Goal: Task Accomplishment & Management: Manage account settings

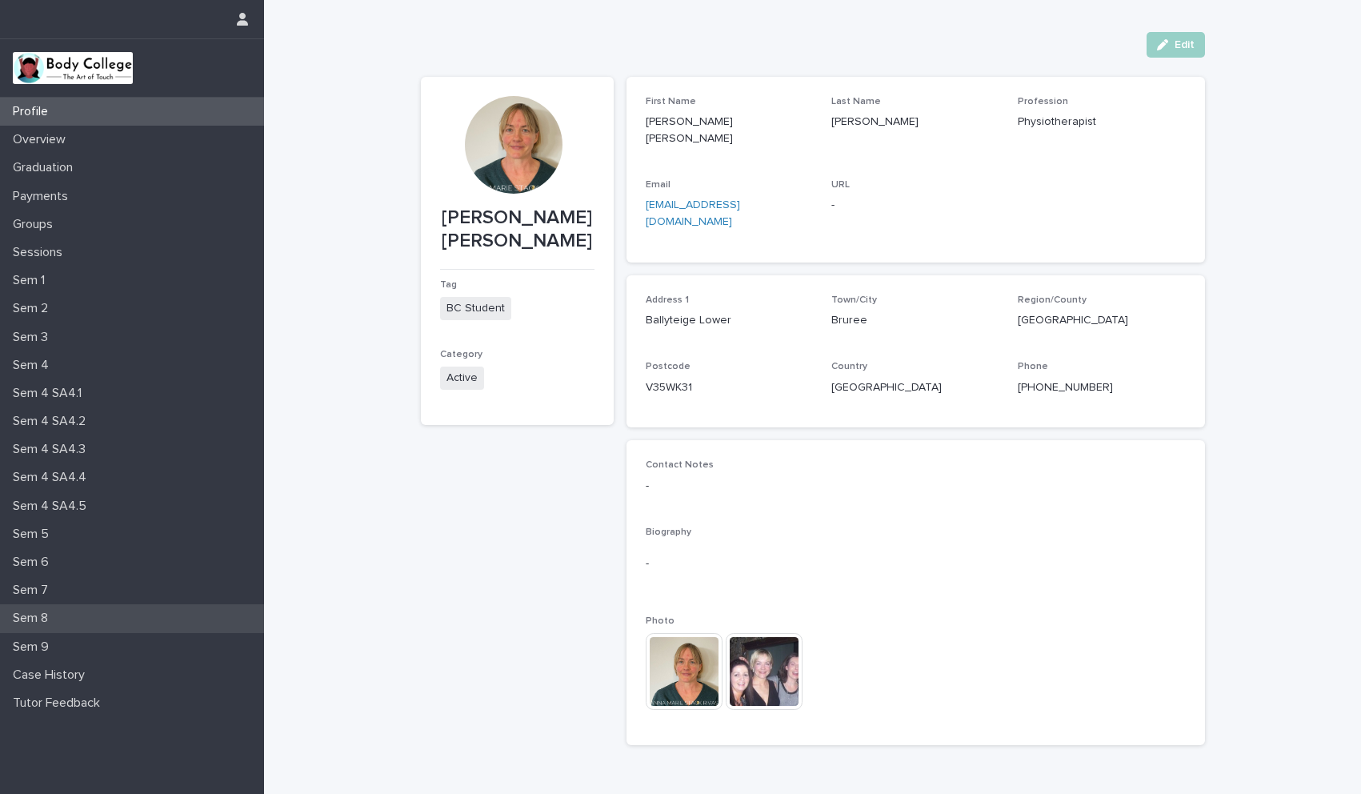
click at [50, 617] on p "Sem 8" at bounding box center [33, 617] width 54 height 15
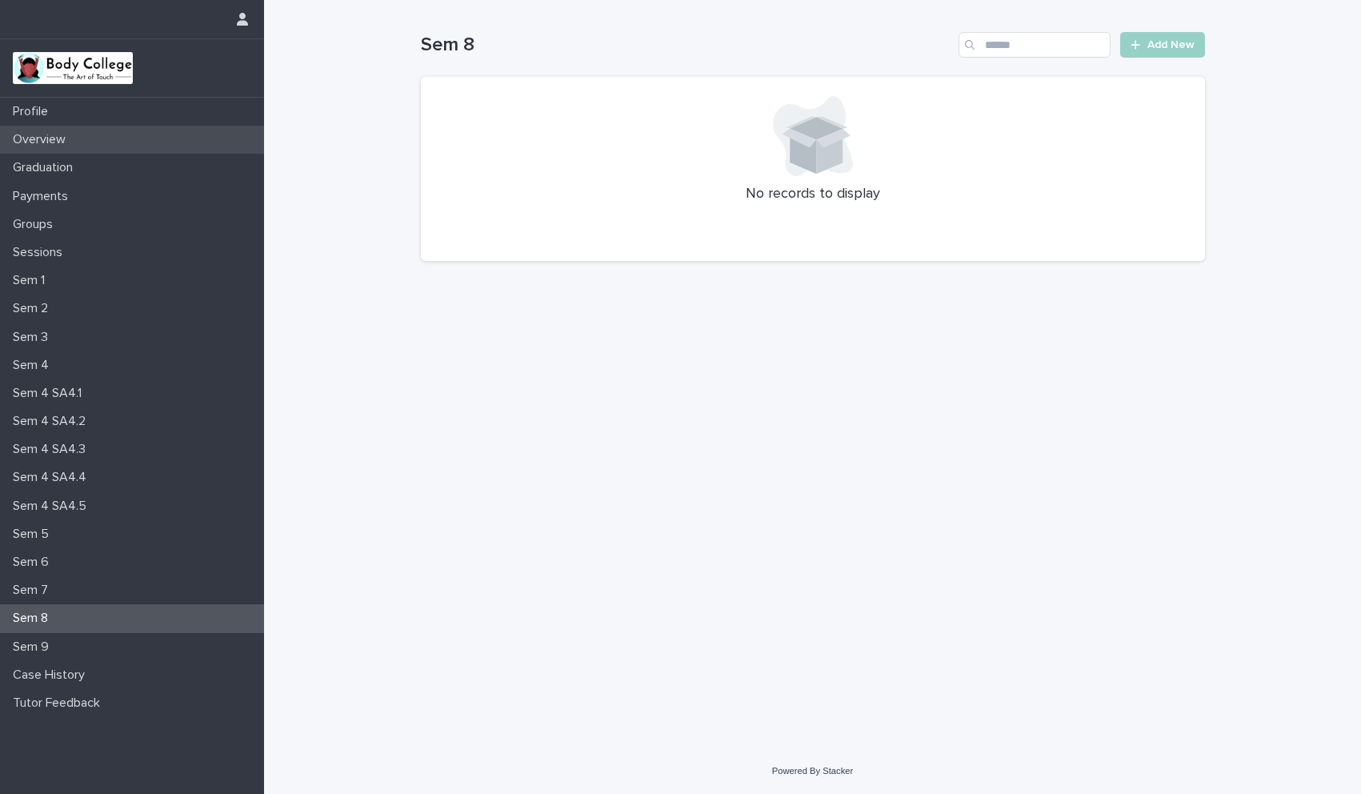
click at [58, 144] on p "Overview" at bounding box center [42, 139] width 72 height 15
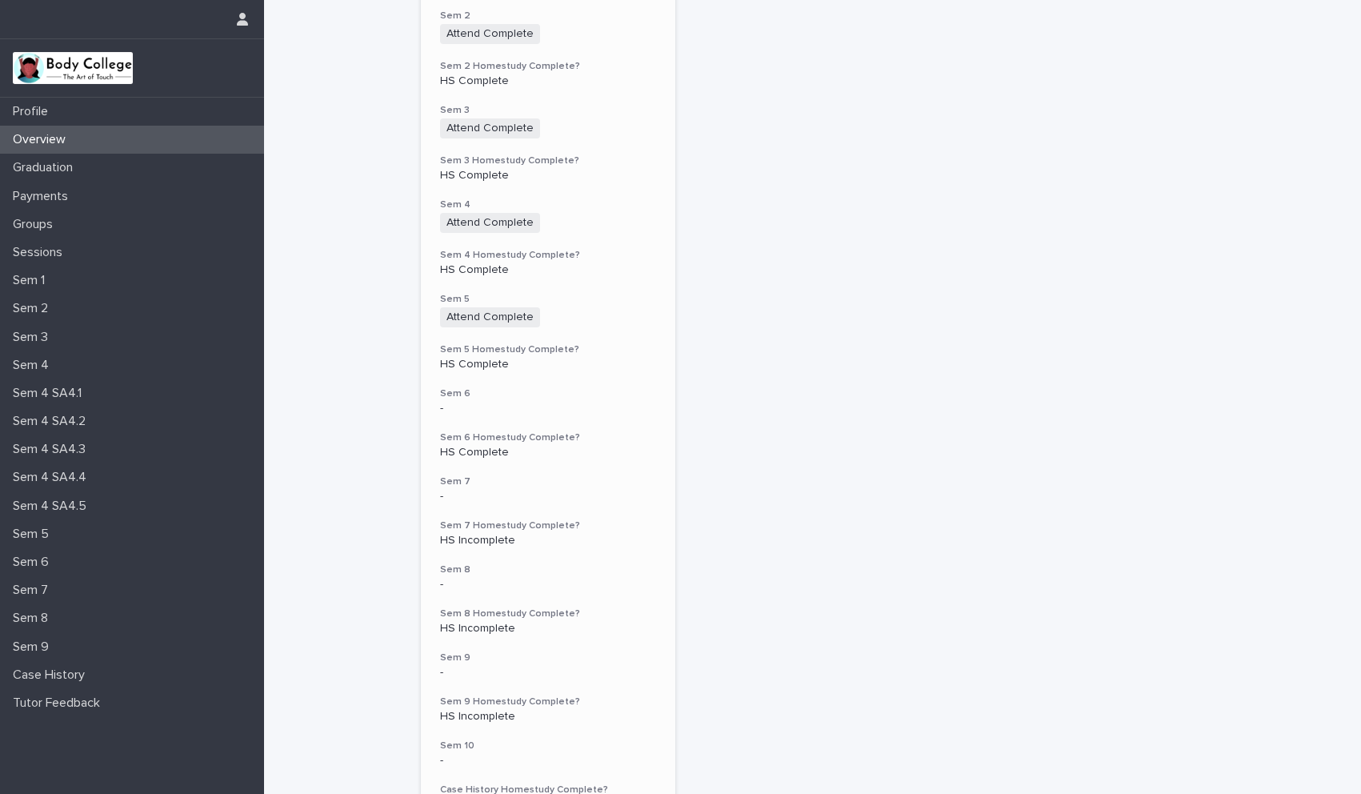
scroll to position [418, 0]
click at [566, 399] on p "-" at bounding box center [548, 406] width 217 height 14
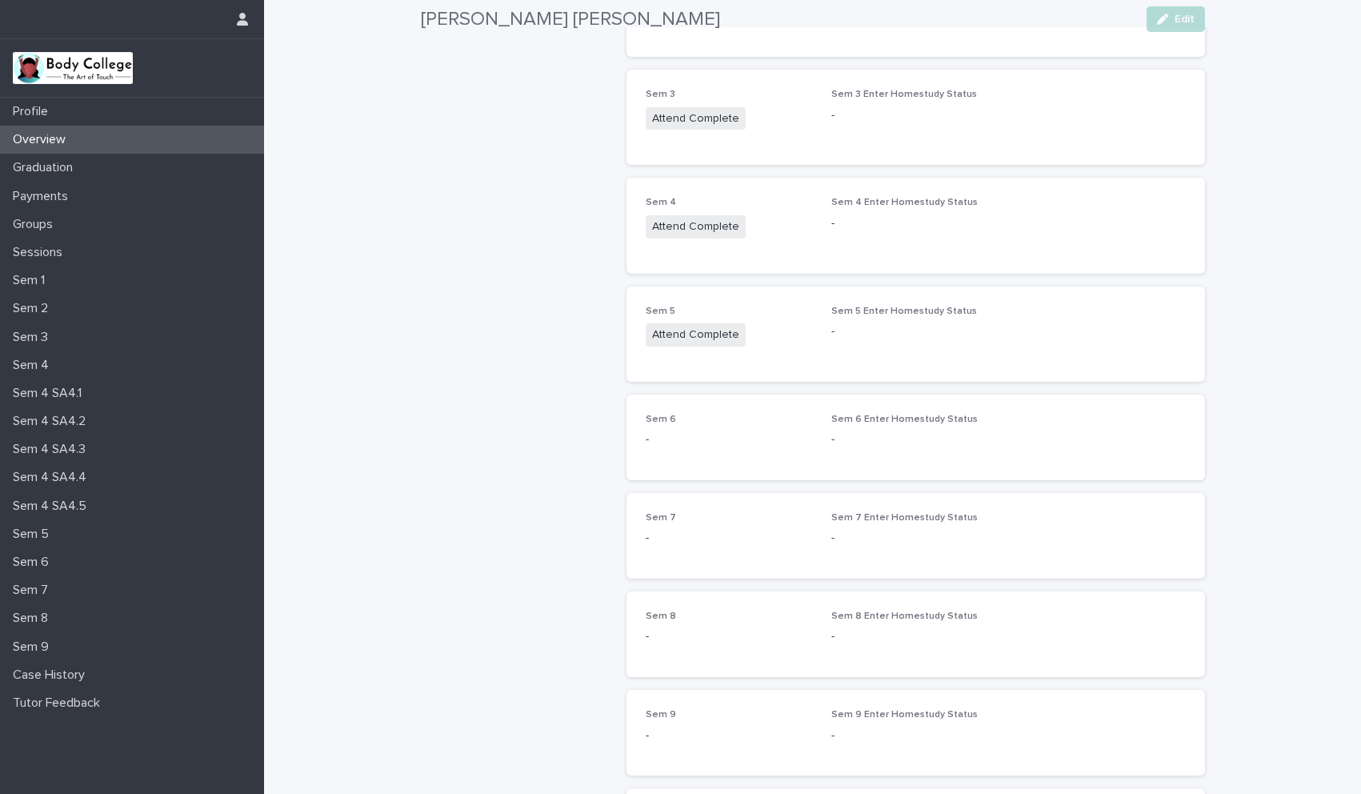
scroll to position [557, 0]
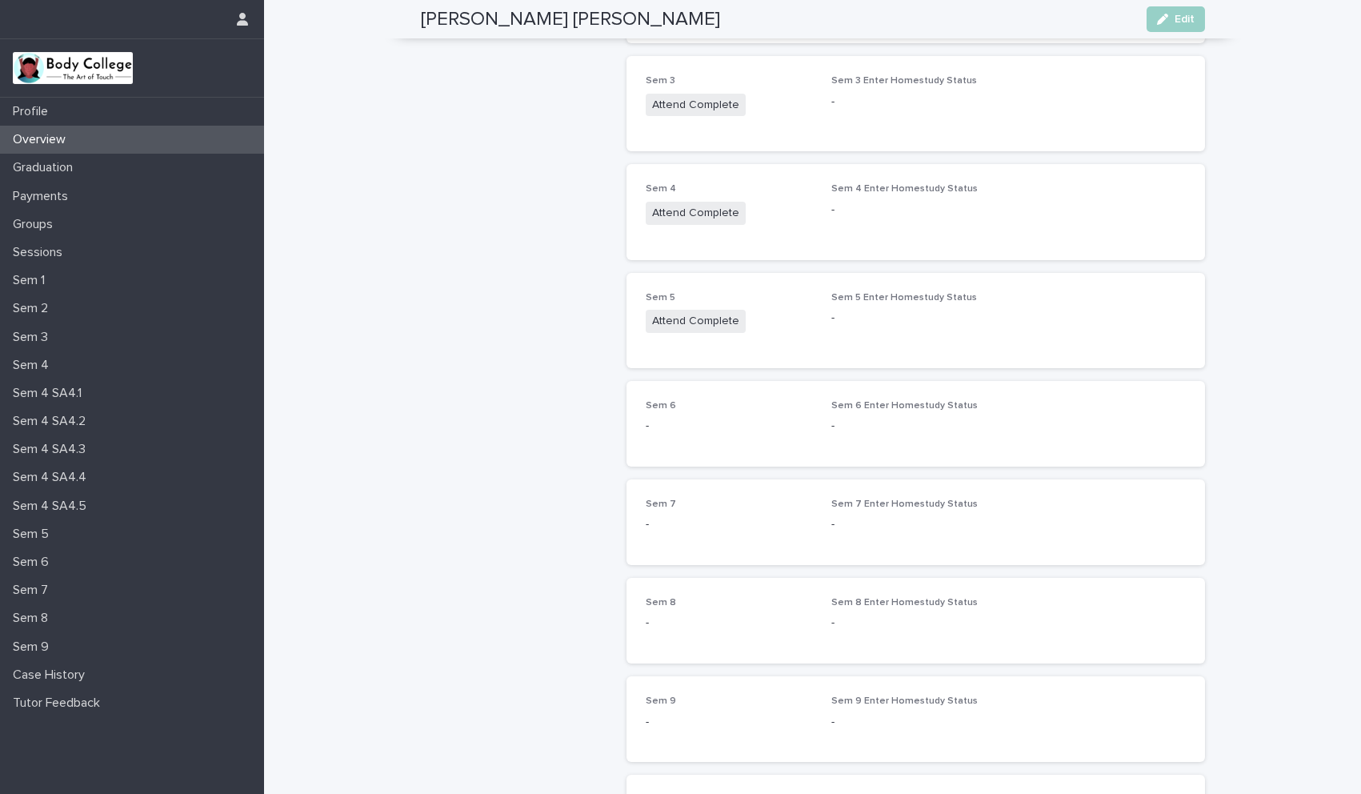
click at [966, 425] on p "-" at bounding box center [914, 426] width 167 height 17
click at [652, 421] on p "-" at bounding box center [729, 426] width 167 height 17
click at [1174, 20] on span "Edit" at bounding box center [1184, 19] width 20 height 11
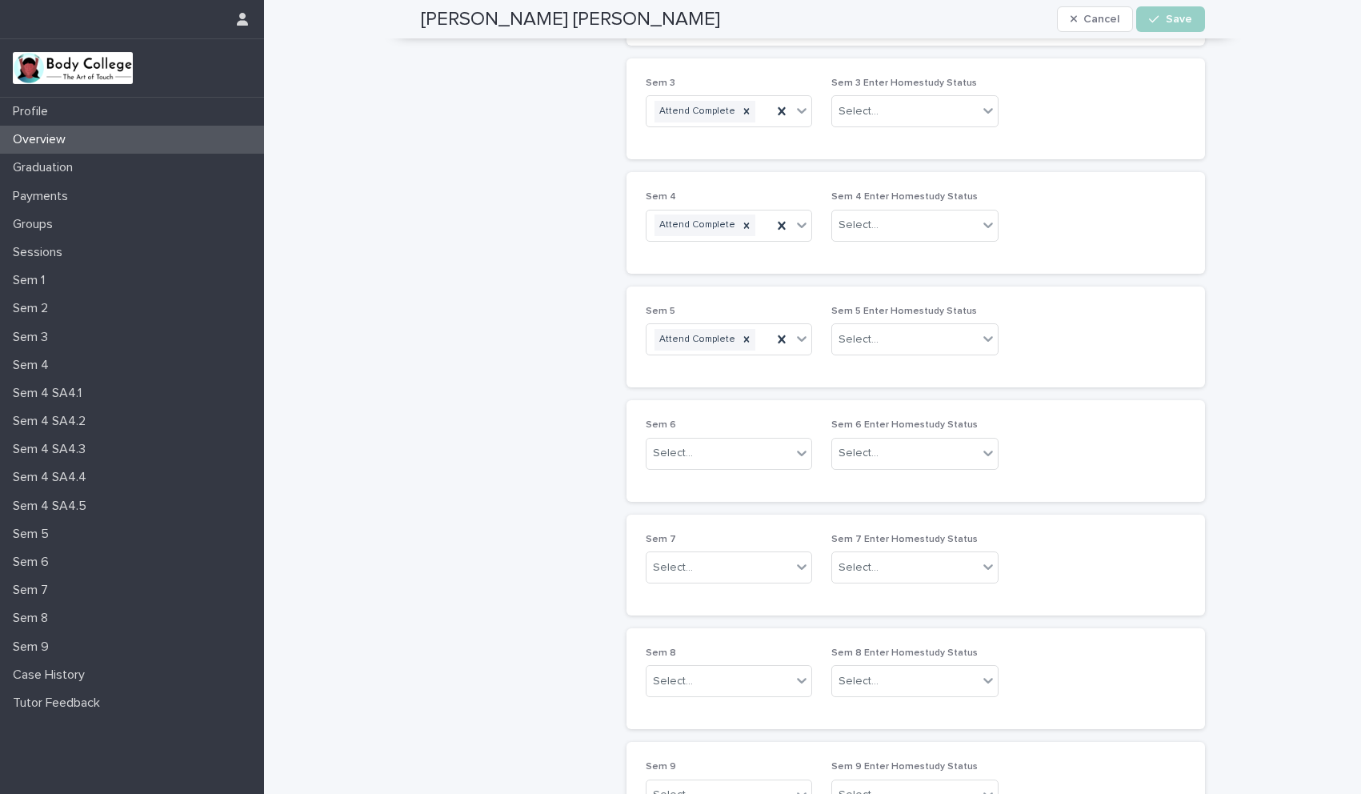
scroll to position [605, 0]
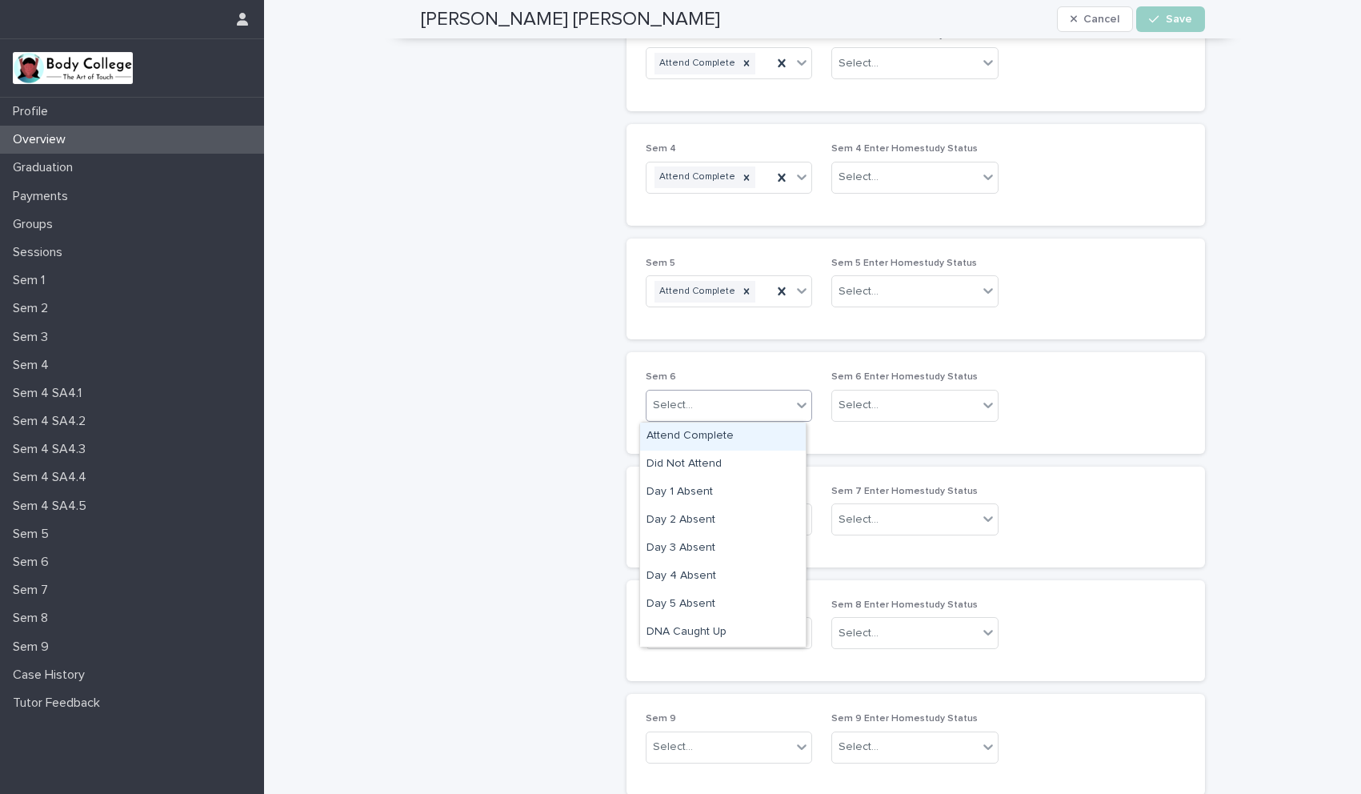
click at [709, 402] on div "Select..." at bounding box center [719, 405] width 146 height 26
click at [698, 570] on div "Day 4 Absent" at bounding box center [723, 576] width 166 height 28
click at [778, 403] on icon at bounding box center [781, 405] width 7 height 8
click at [797, 400] on icon at bounding box center [802, 405] width 16 height 16
click at [737, 432] on div "Attend Complete" at bounding box center [723, 436] width 166 height 28
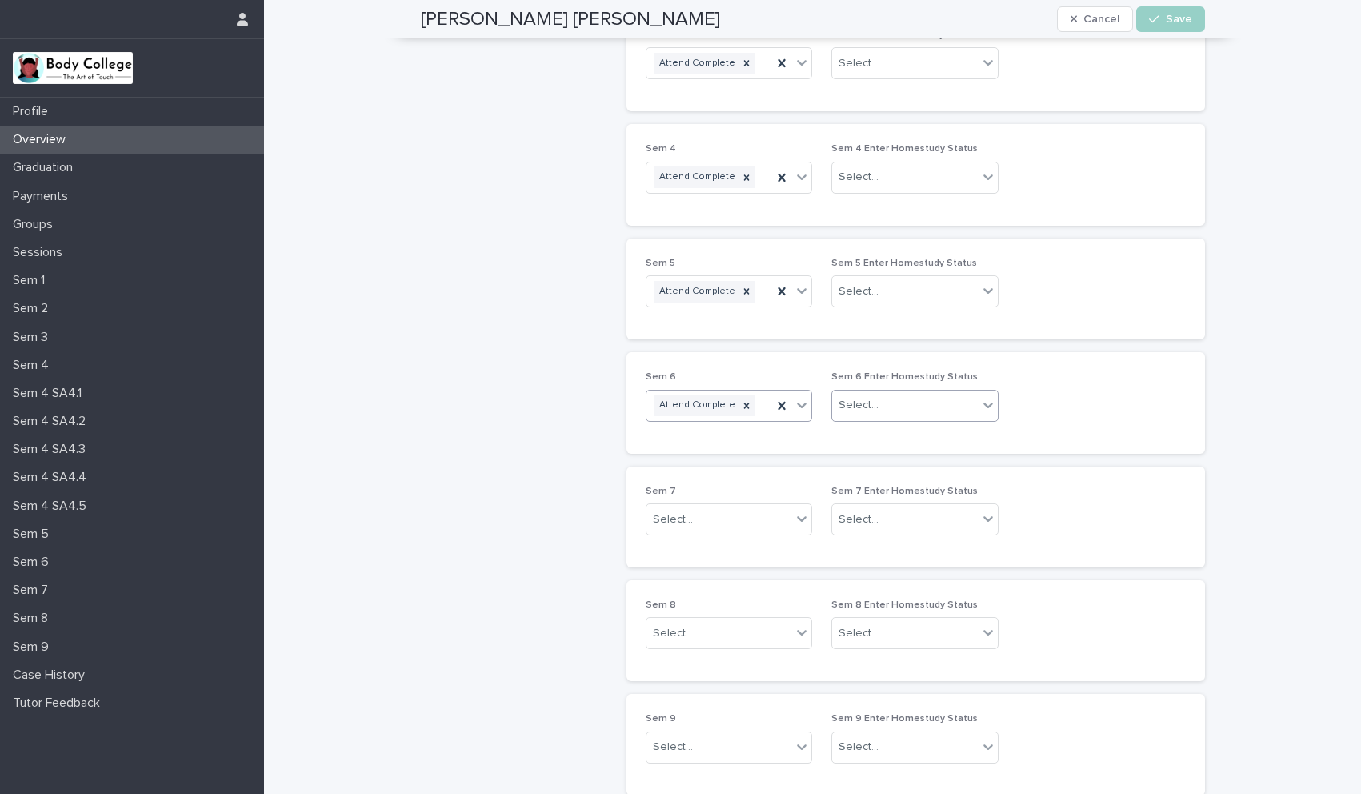
click at [906, 398] on div "Select..." at bounding box center [905, 405] width 146 height 26
drag, startPoint x: 897, startPoint y: 463, endPoint x: 897, endPoint y: 452, distance: 11.2
click at [879, 434] on div "HS Complete" at bounding box center [909, 436] width 166 height 28
click at [980, 288] on icon at bounding box center [988, 290] width 16 height 16
click at [890, 323] on div "HS Complete" at bounding box center [909, 322] width 166 height 28
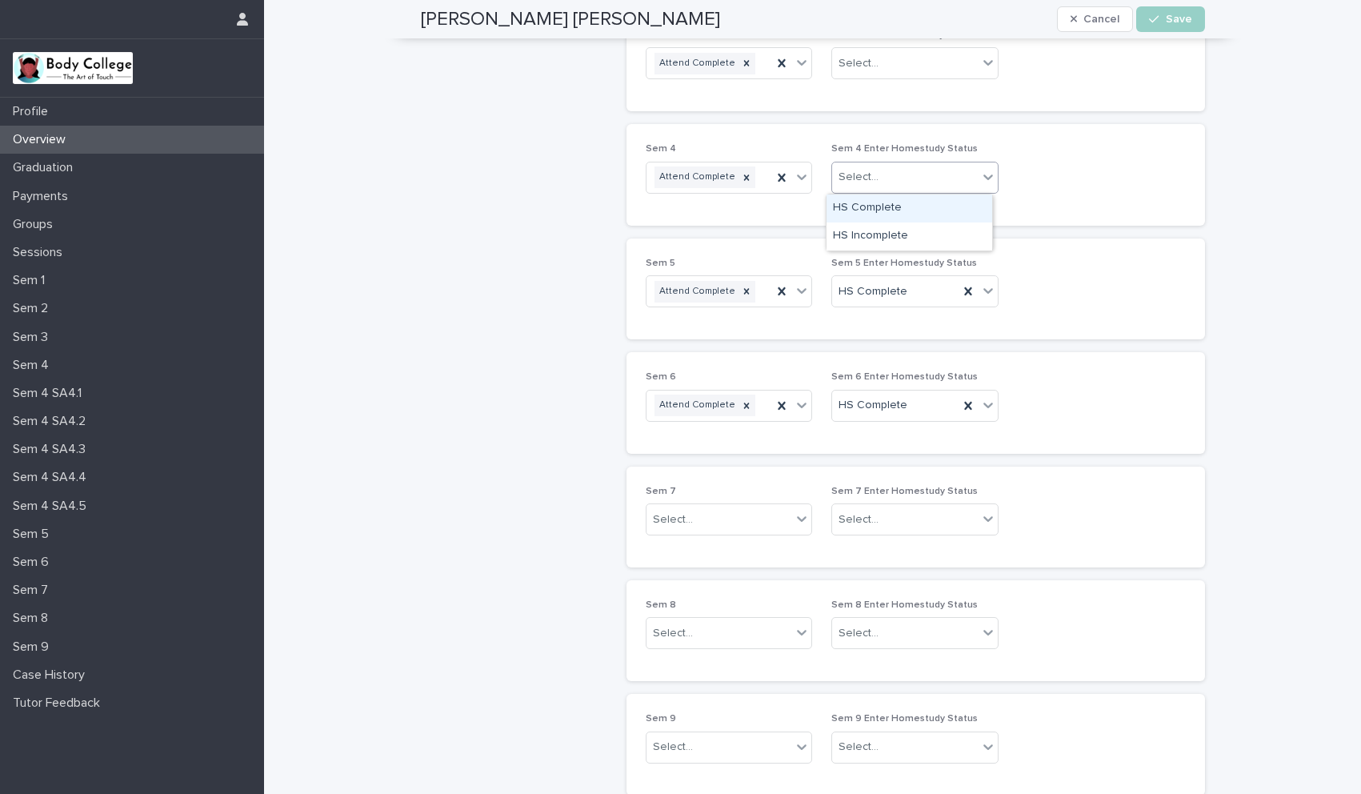
click at [982, 170] on icon at bounding box center [988, 177] width 16 height 16
click at [888, 205] on div "HS Complete" at bounding box center [909, 208] width 166 height 28
click at [980, 170] on icon at bounding box center [988, 172] width 16 height 16
click at [917, 197] on div "HS Complete" at bounding box center [909, 204] width 166 height 28
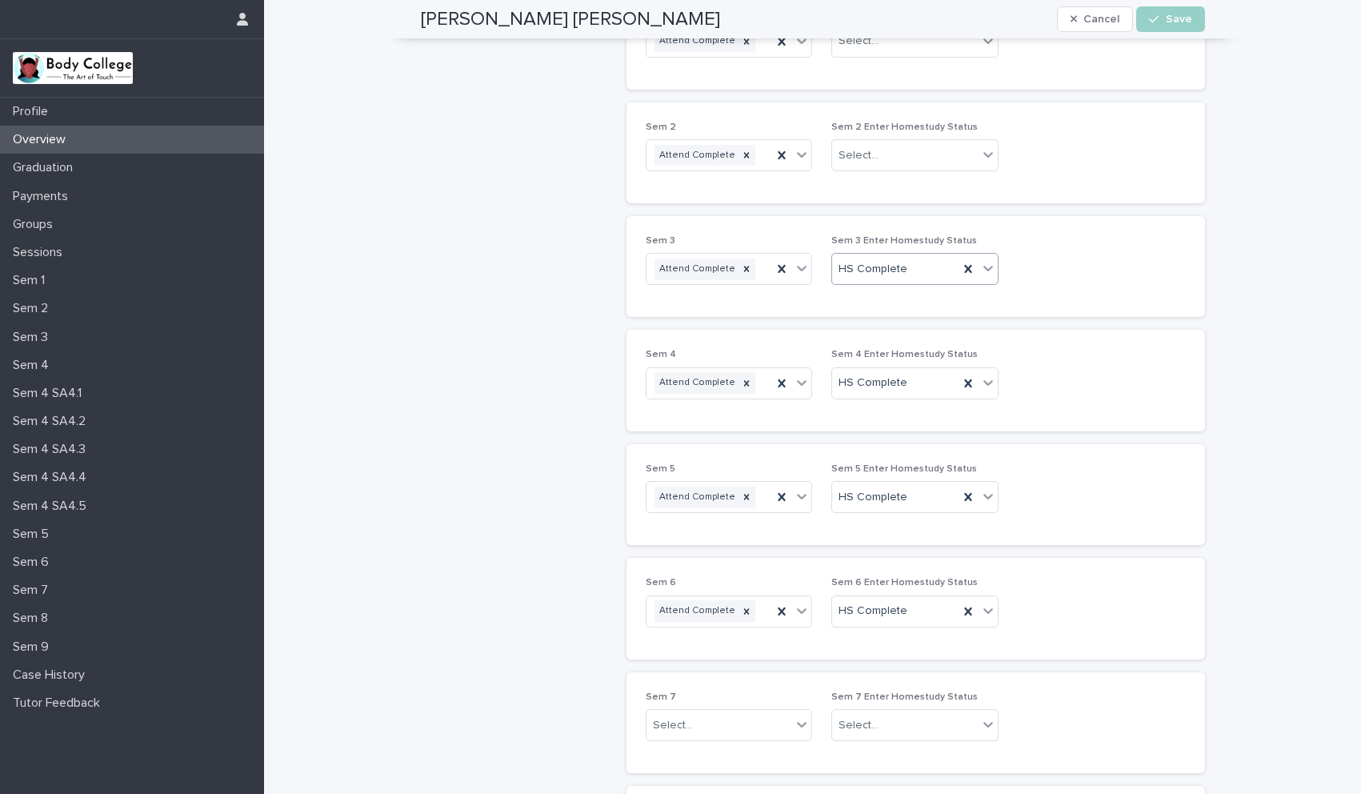
scroll to position [389, 0]
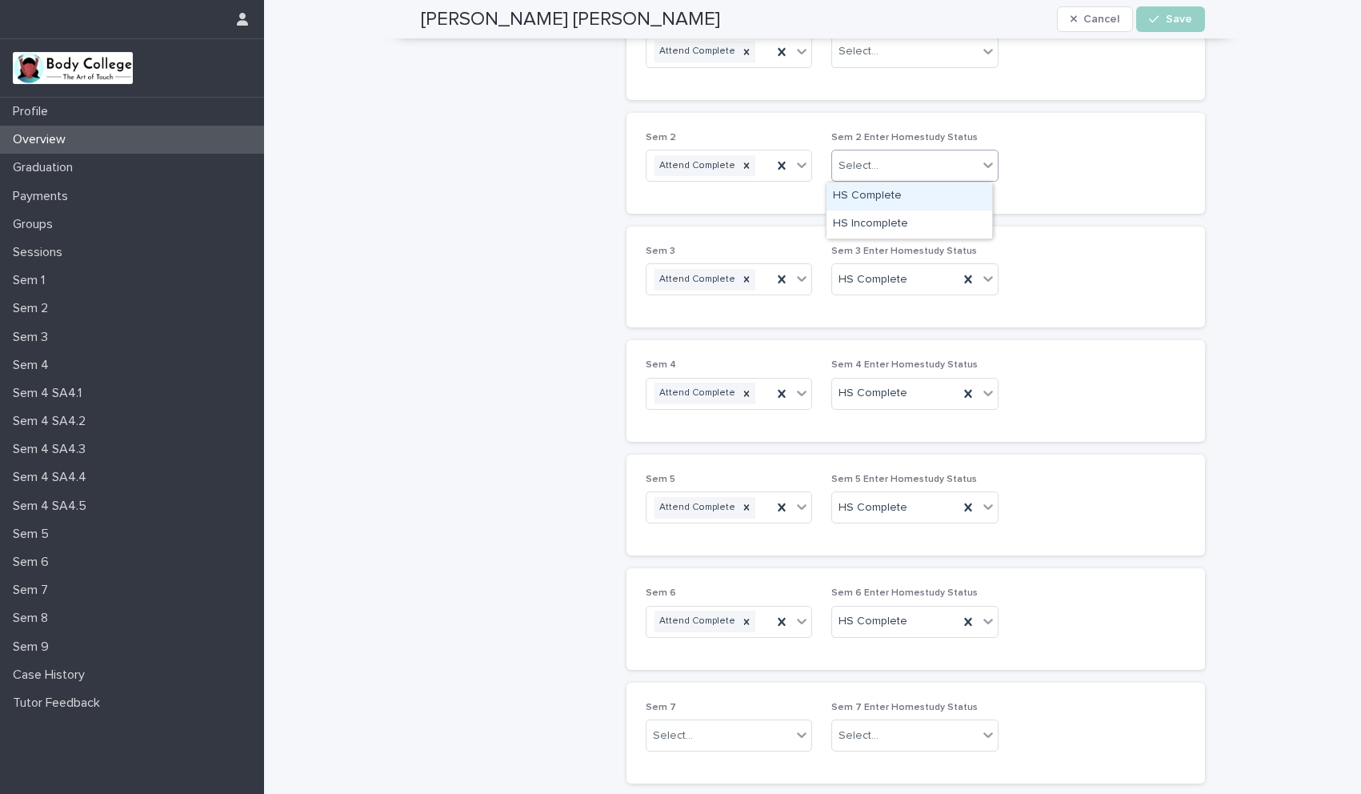
click at [981, 167] on icon at bounding box center [988, 165] width 16 height 16
click at [913, 188] on div "HS Complete" at bounding box center [909, 196] width 166 height 28
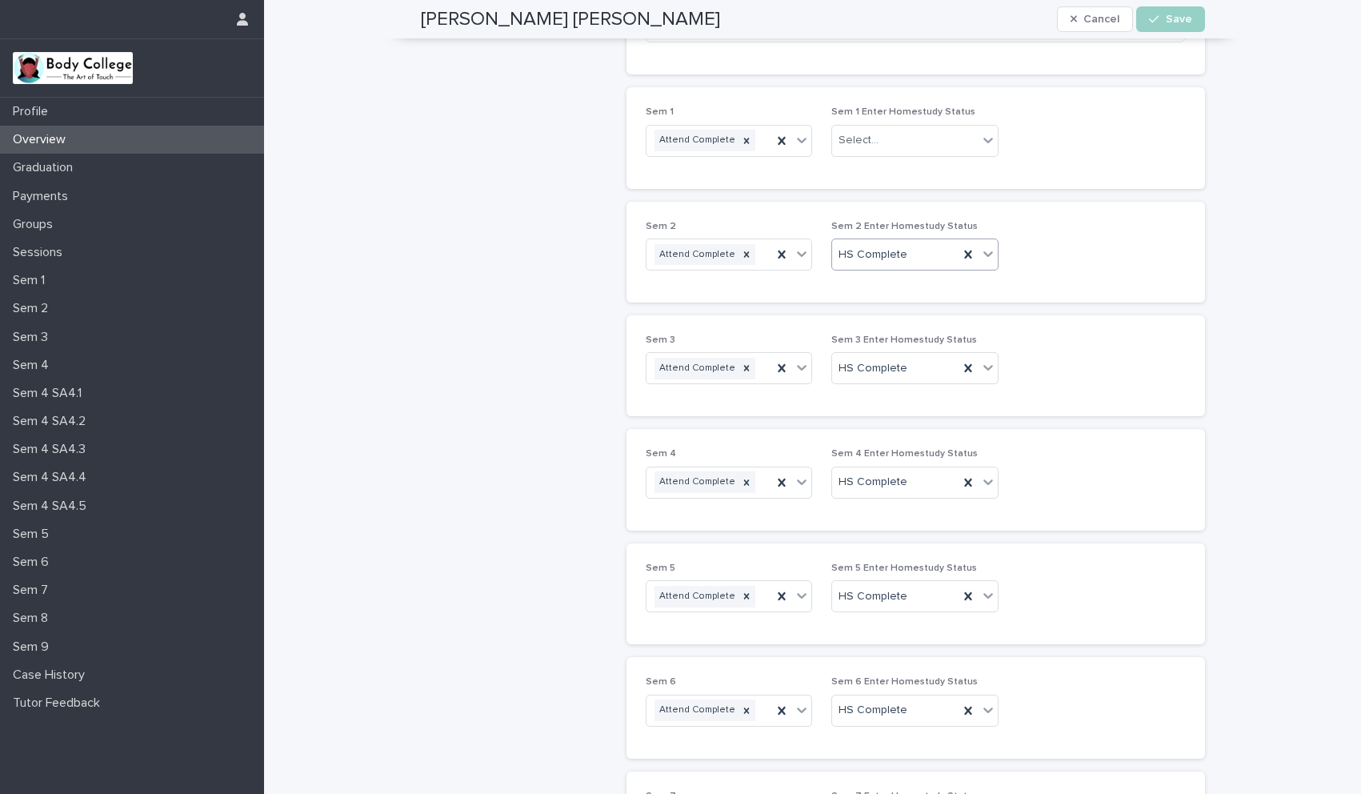
scroll to position [288, 0]
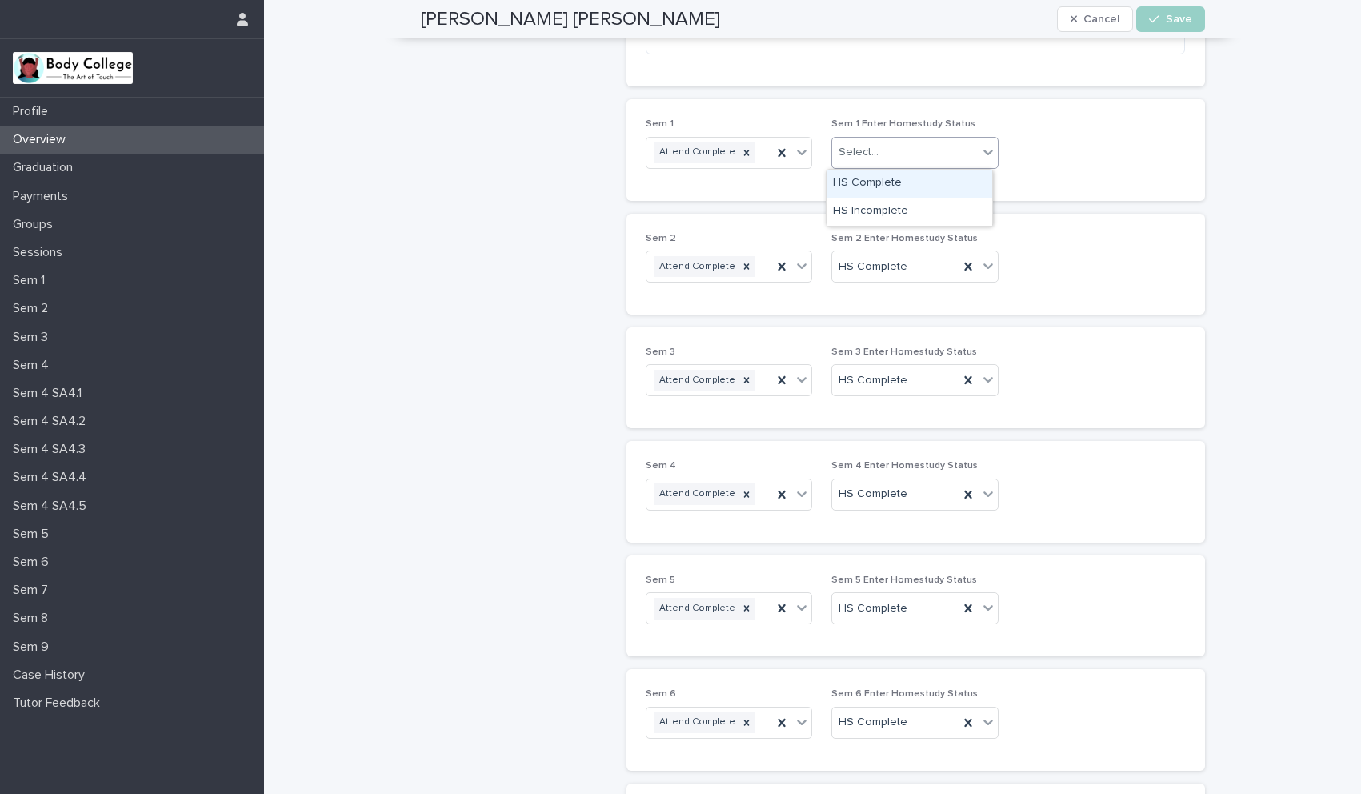
click at [982, 152] on icon at bounding box center [988, 152] width 16 height 16
click at [902, 174] on div "HS Complete" at bounding box center [909, 184] width 166 height 28
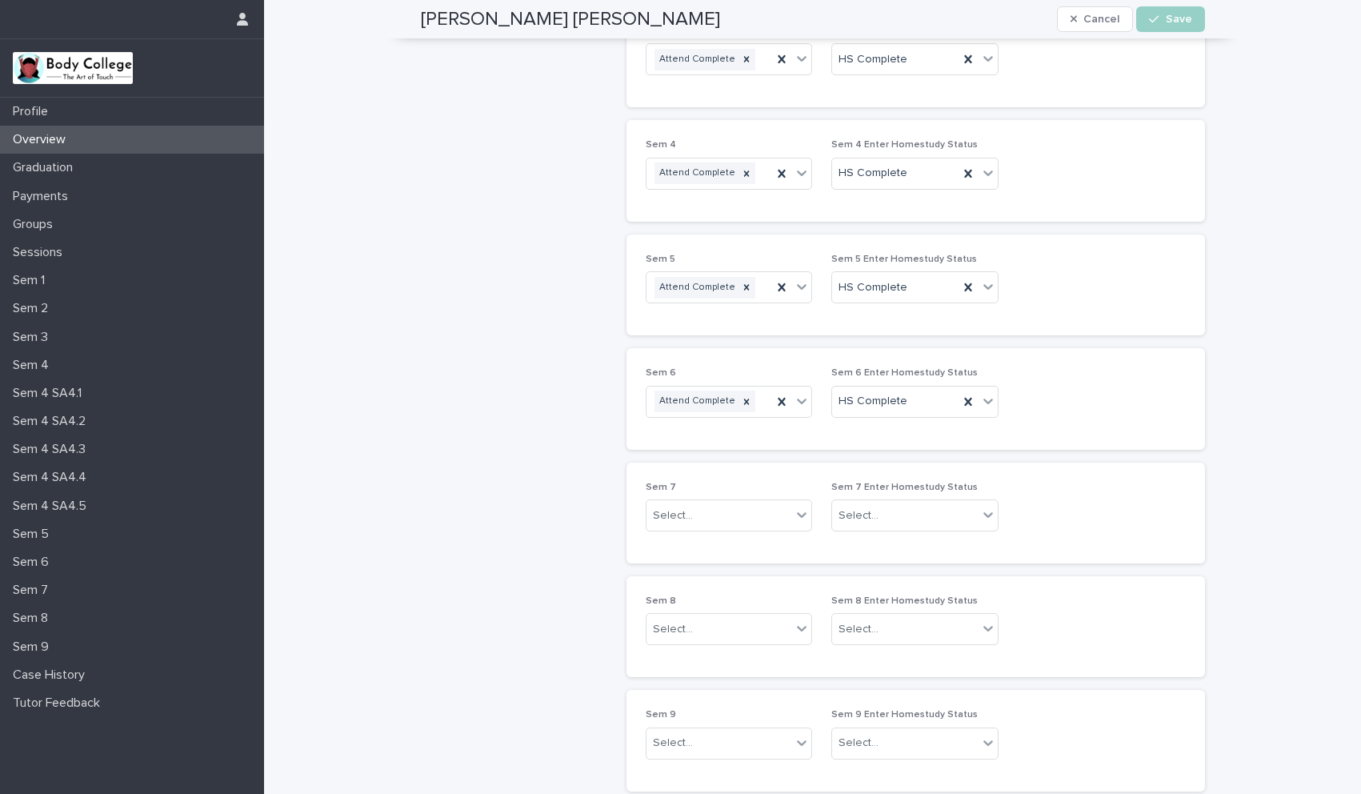
scroll to position [631, 0]
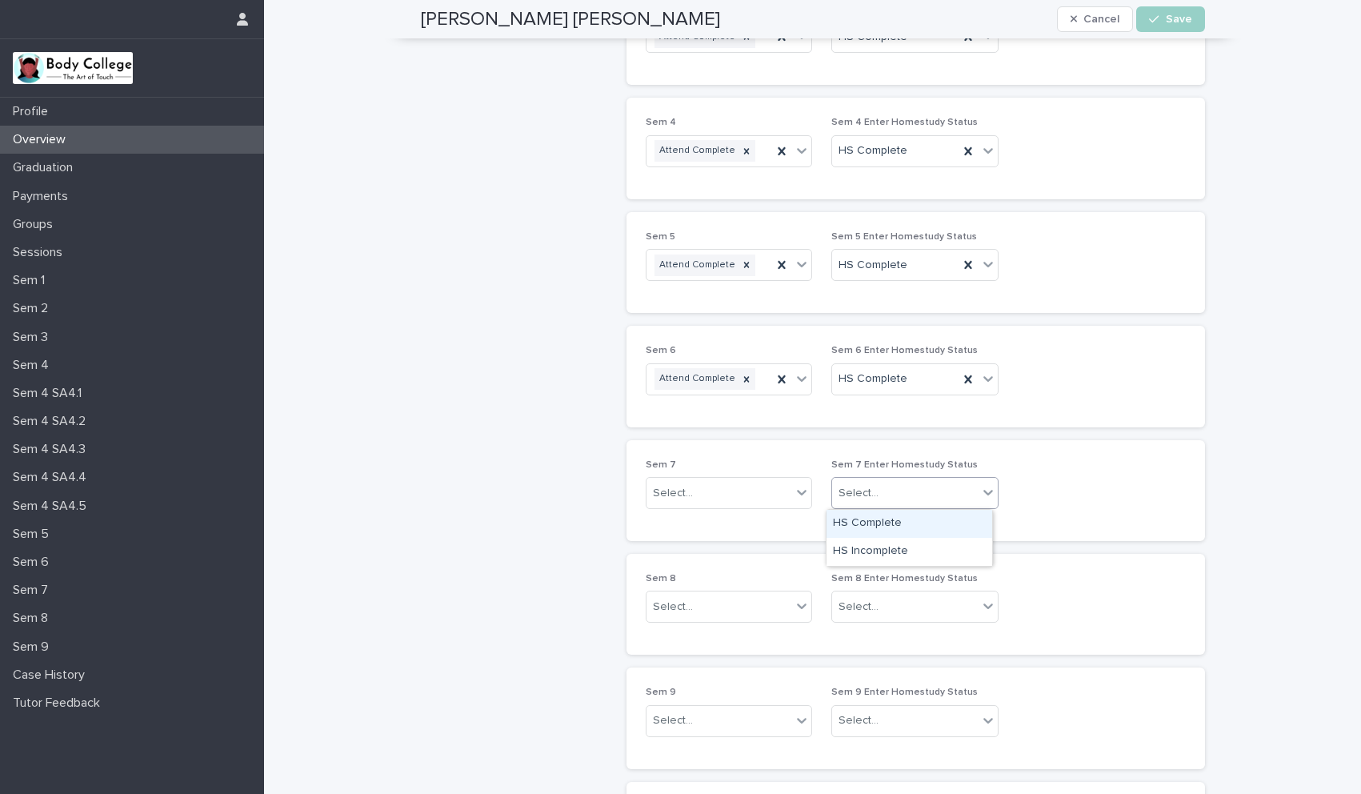
click at [980, 491] on icon at bounding box center [988, 492] width 16 height 16
click at [886, 522] on div "HS Complete" at bounding box center [909, 524] width 166 height 28
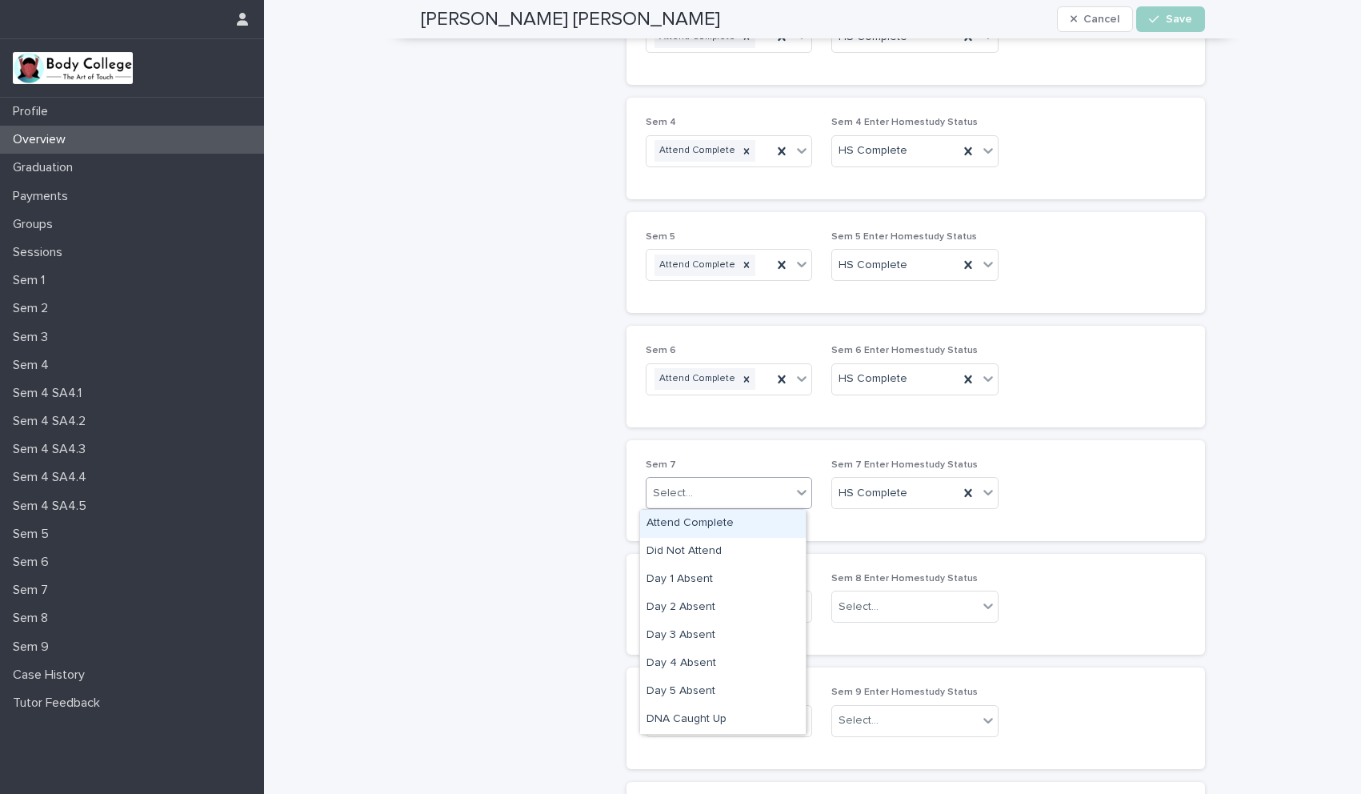
click at [798, 491] on icon at bounding box center [803, 493] width 10 height 6
click at [707, 658] on div "Day 4 Absent" at bounding box center [723, 664] width 166 height 28
click at [794, 606] on icon at bounding box center [802, 606] width 16 height 16
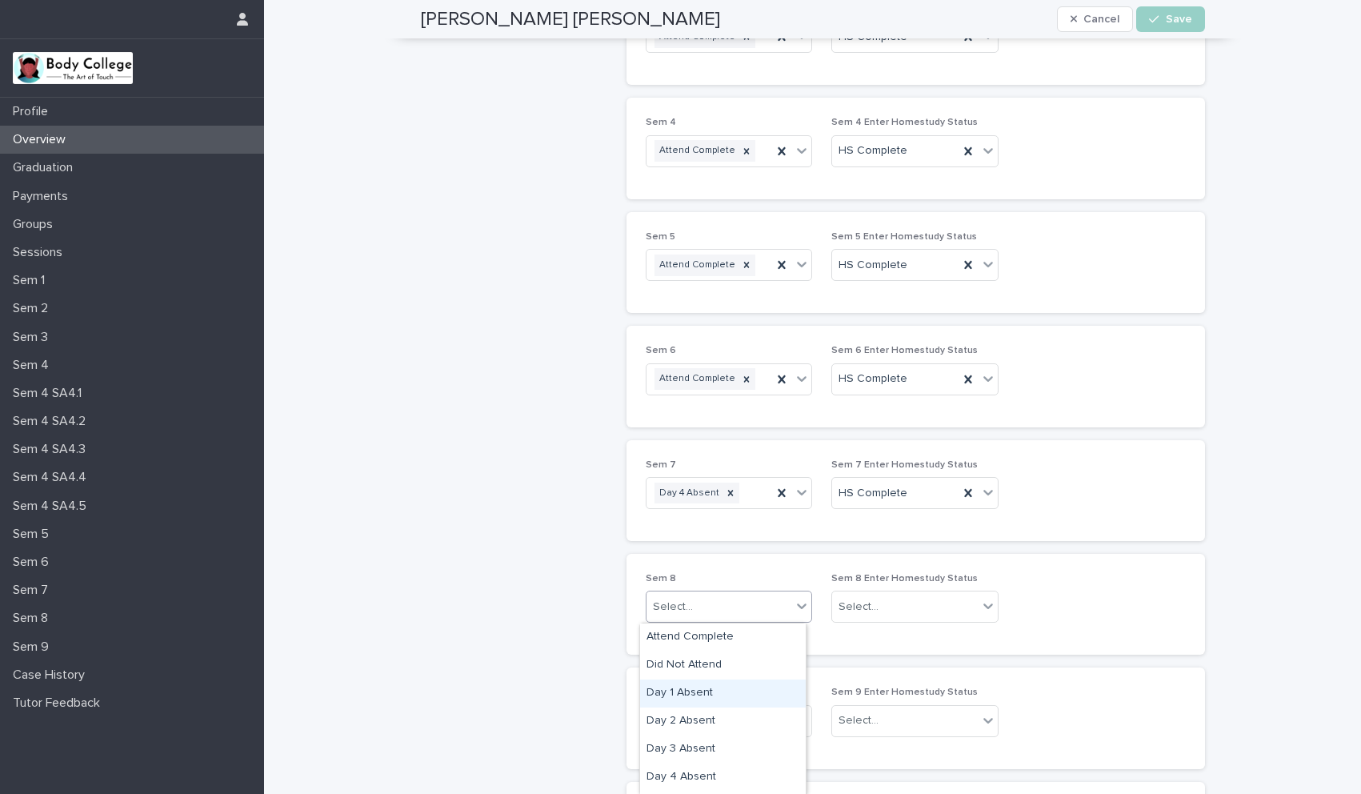
click at [693, 690] on div "Day 1 Absent" at bounding box center [723, 693] width 166 height 28
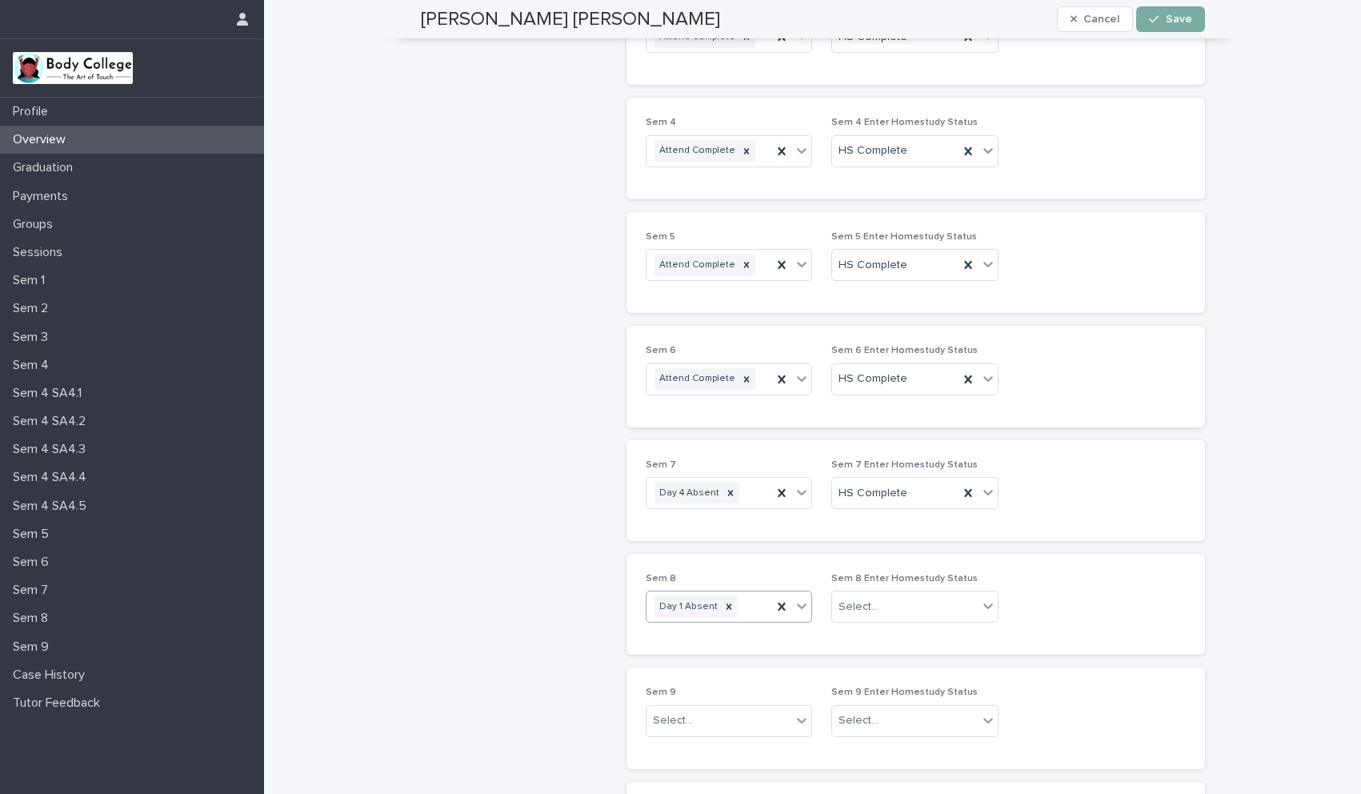
click at [1177, 21] on span "Save" at bounding box center [1179, 19] width 26 height 11
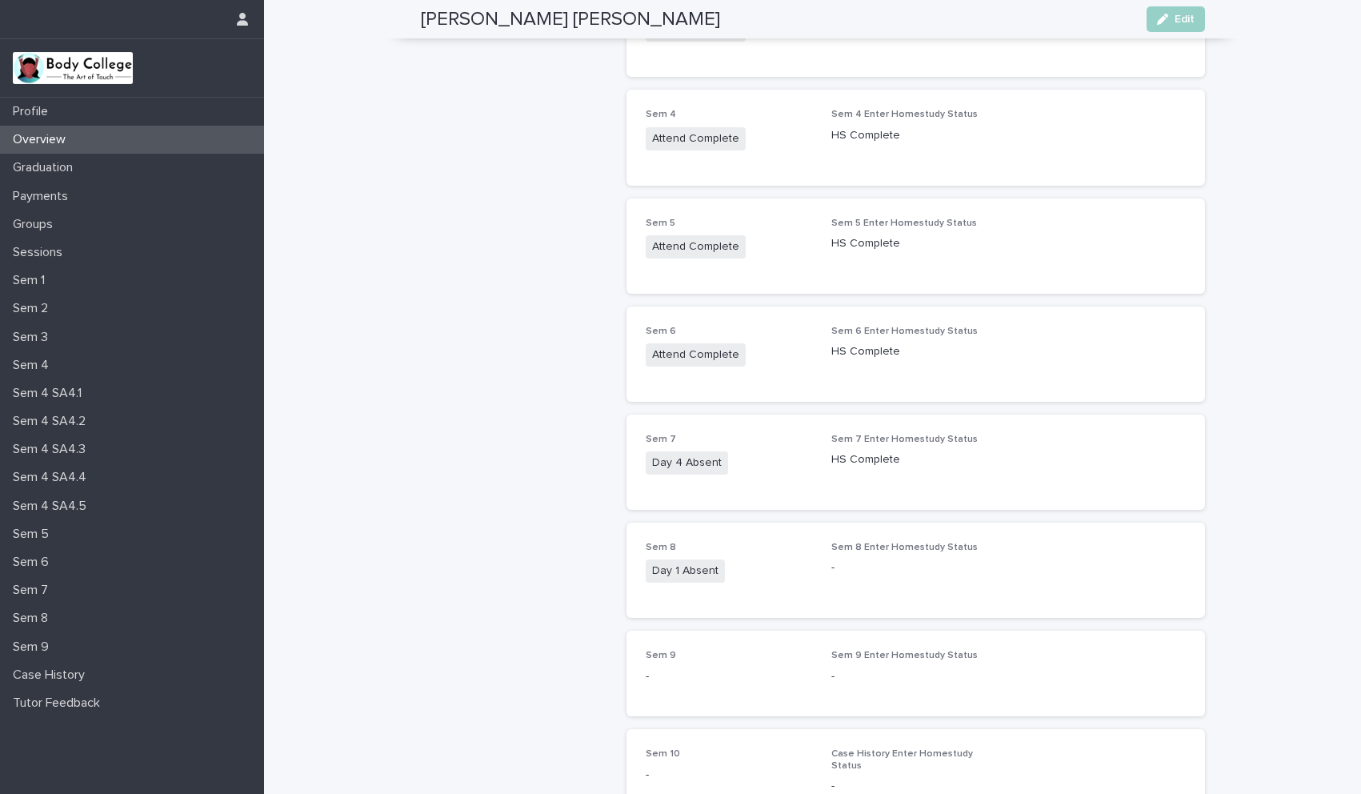
scroll to position [598, 0]
